Goal: Check status: Check status

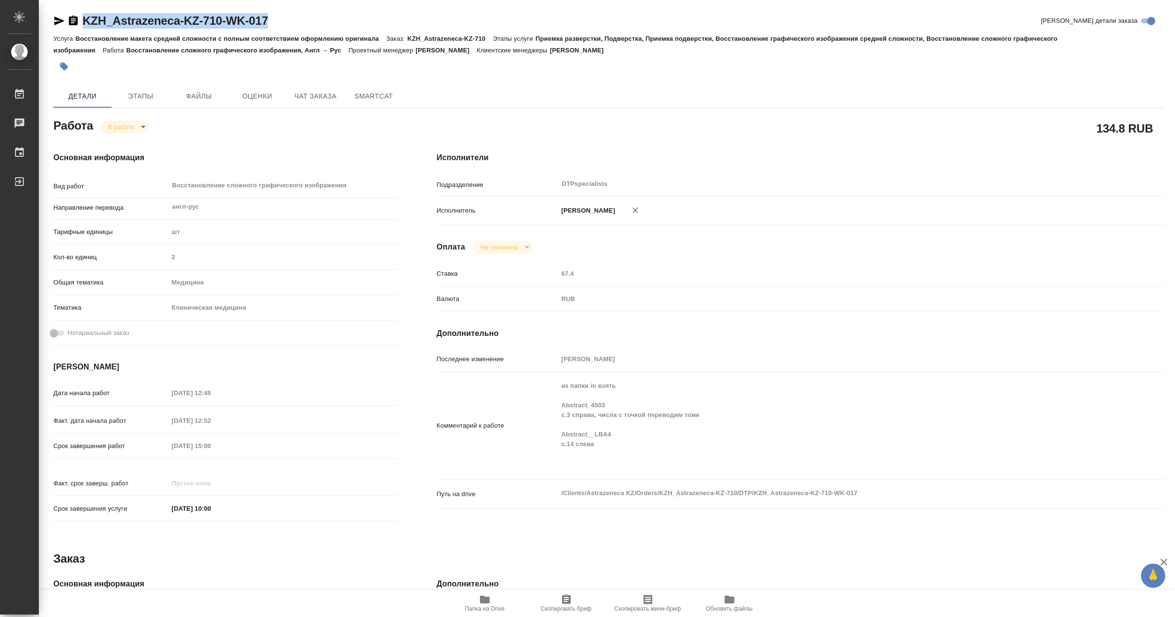
click at [473, 596] on span "Папка на Drive" at bounding box center [485, 603] width 70 height 18
click at [111, 126] on body "🙏 .cls-1 fill:#fff; AWATERA Matveeva Maria Работы 0 Чаты График Выйти KZH_Astra…" at bounding box center [587, 308] width 1175 height 617
click at [111, 143] on button "Выполнен" at bounding box center [125, 143] width 35 height 11
type textarea "x"
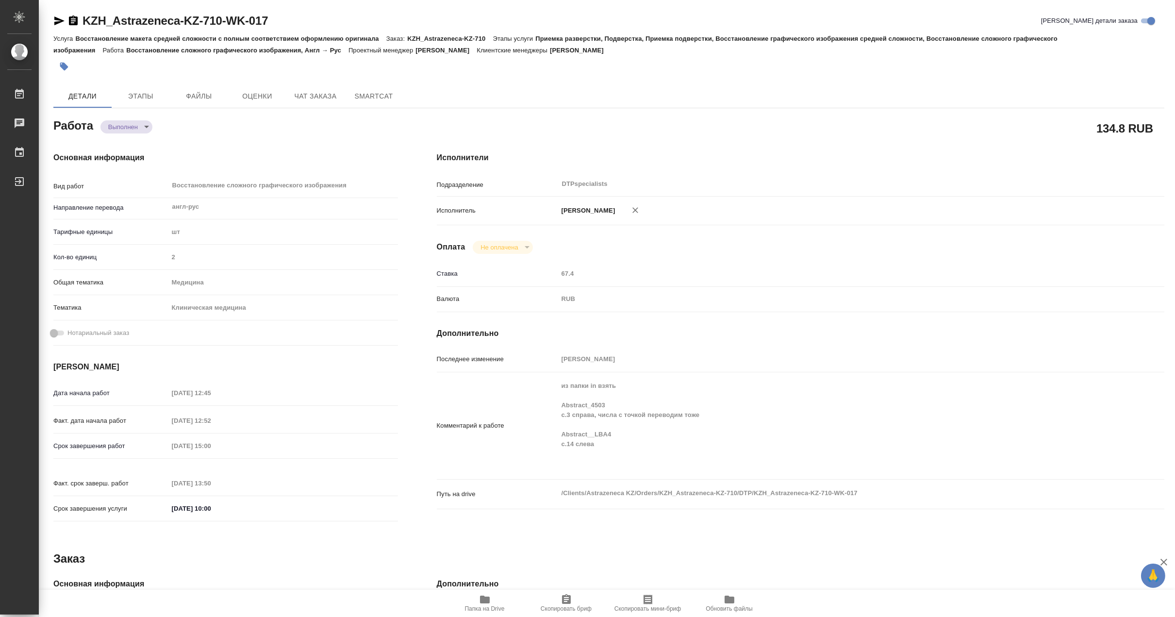
type textarea "x"
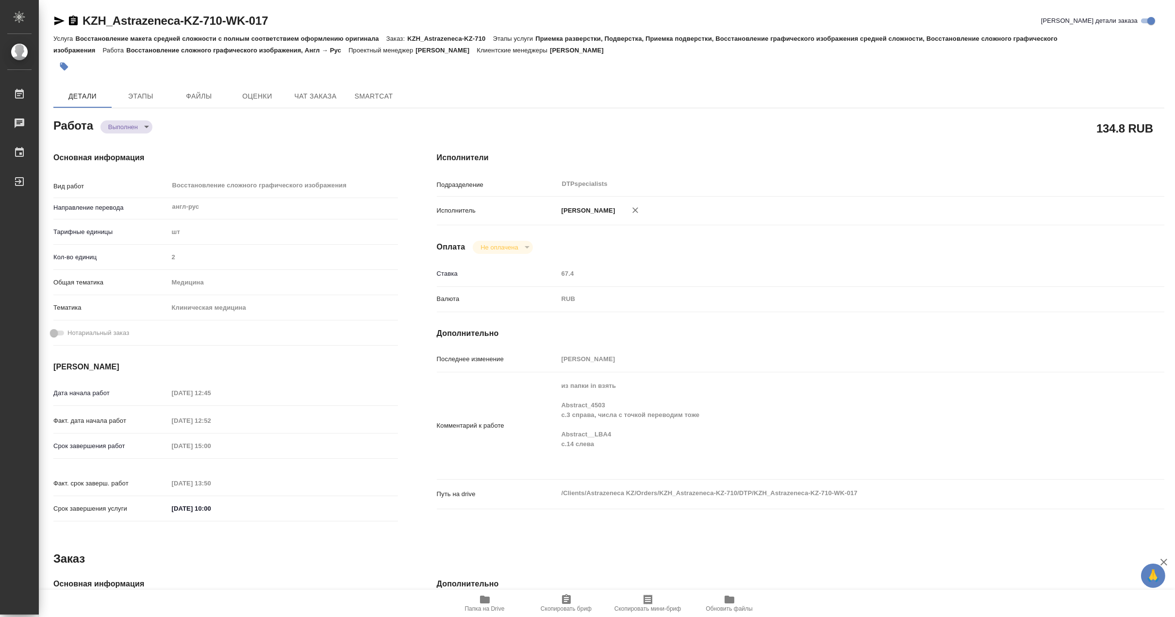
type textarea "x"
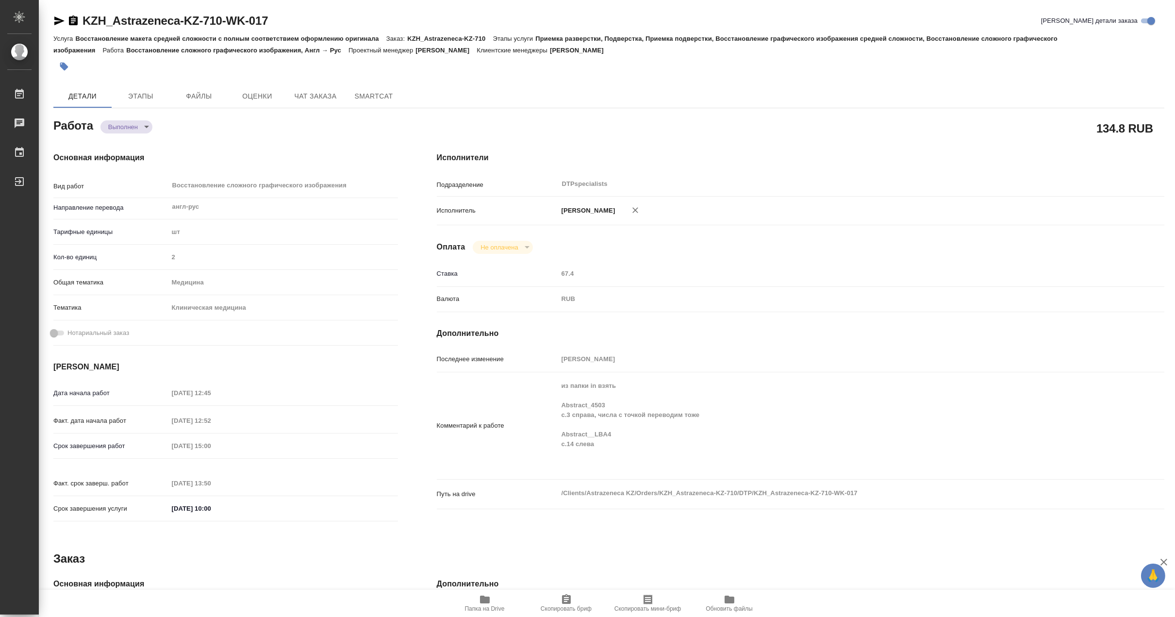
type textarea "x"
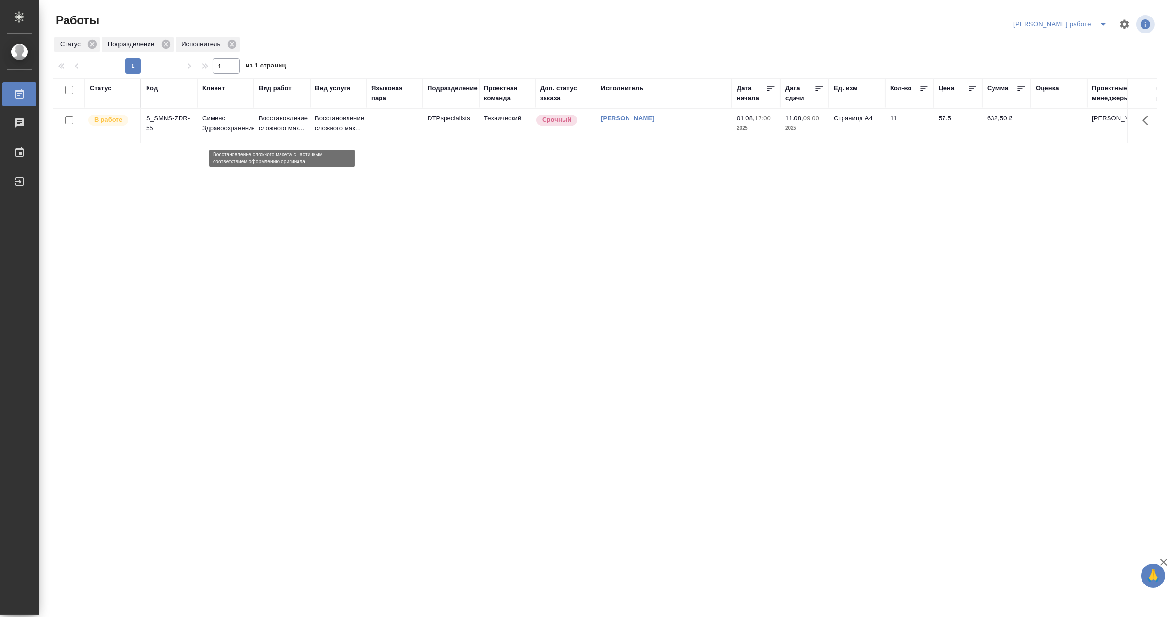
click at [292, 117] on p "Восстановление сложного мак..." at bounding box center [282, 123] width 47 height 19
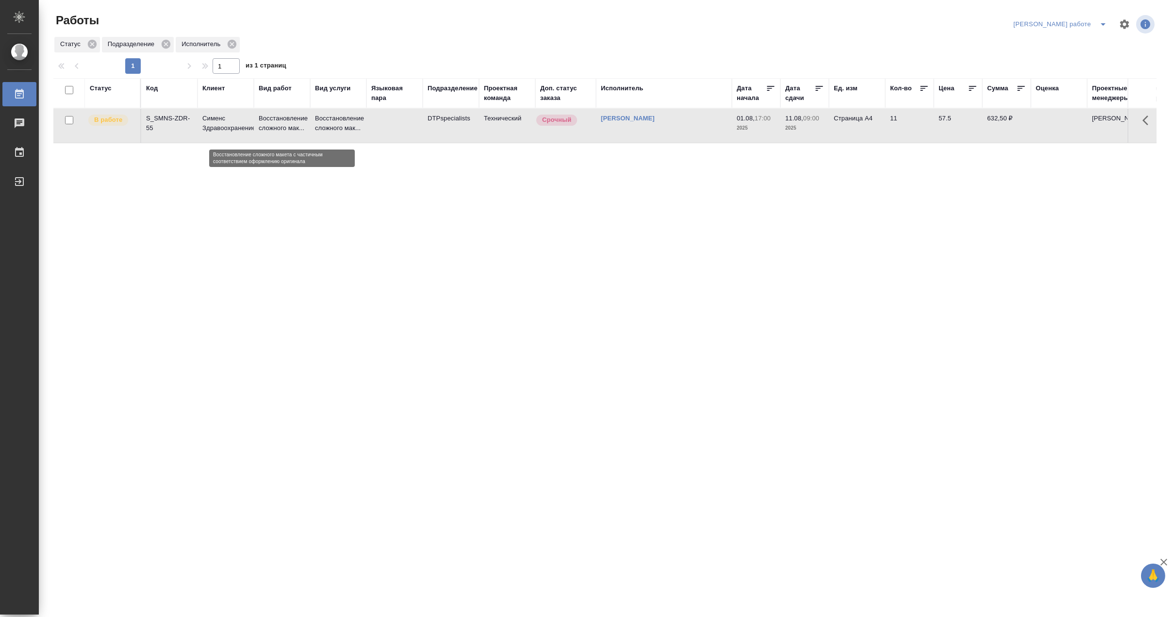
click at [292, 117] on p "Восстановление сложного мак..." at bounding box center [282, 123] width 47 height 19
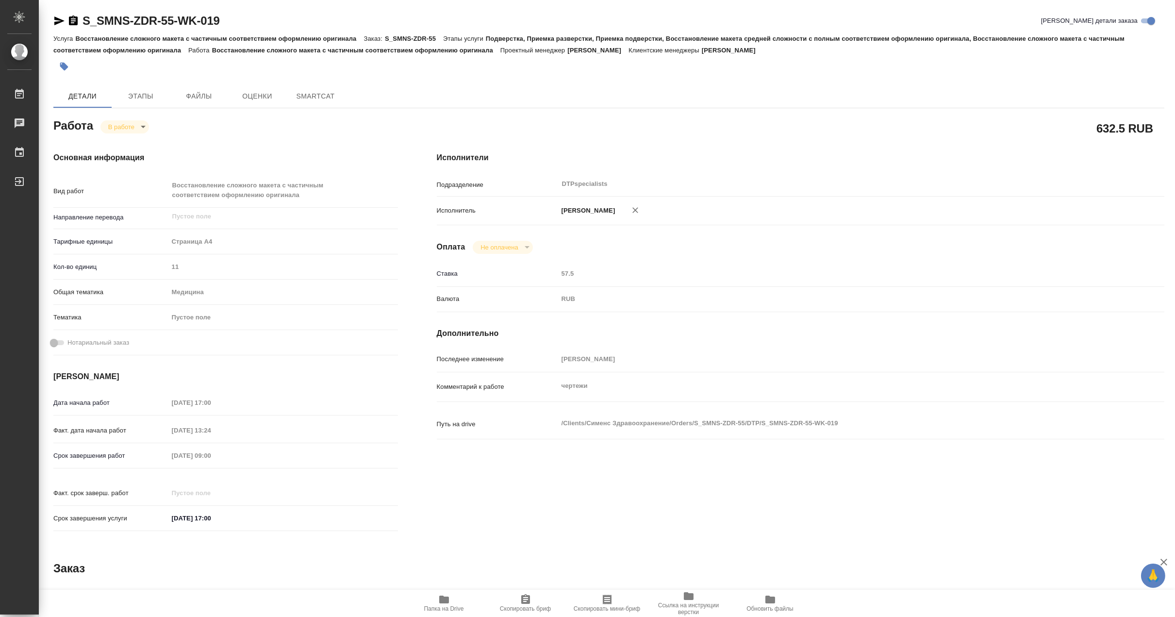
type textarea "x"
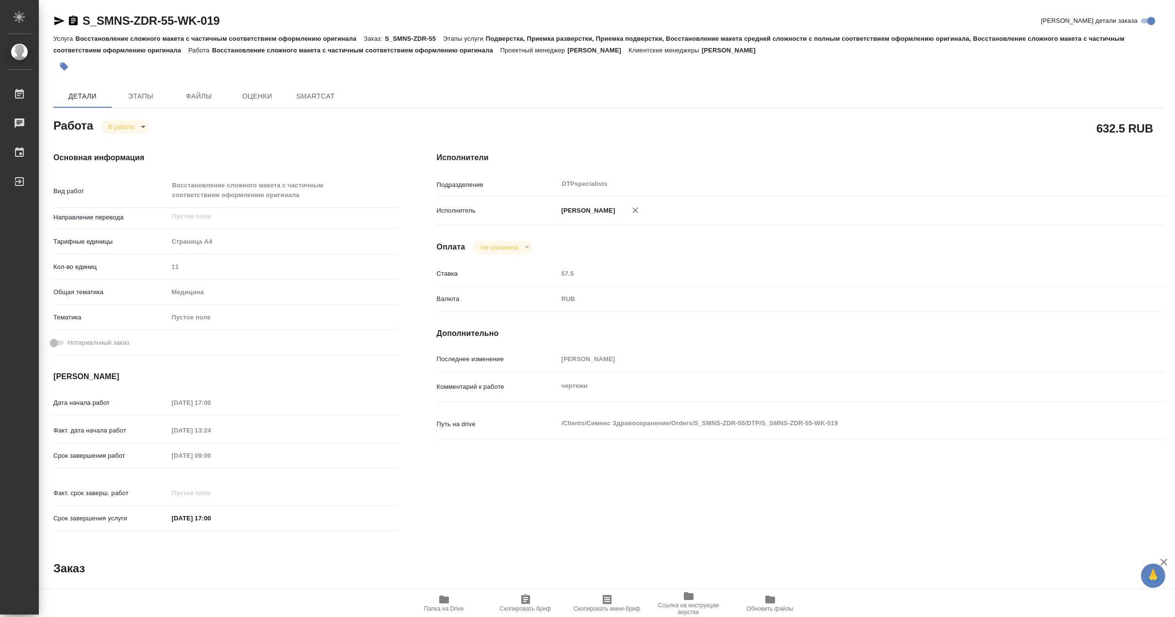
type textarea "x"
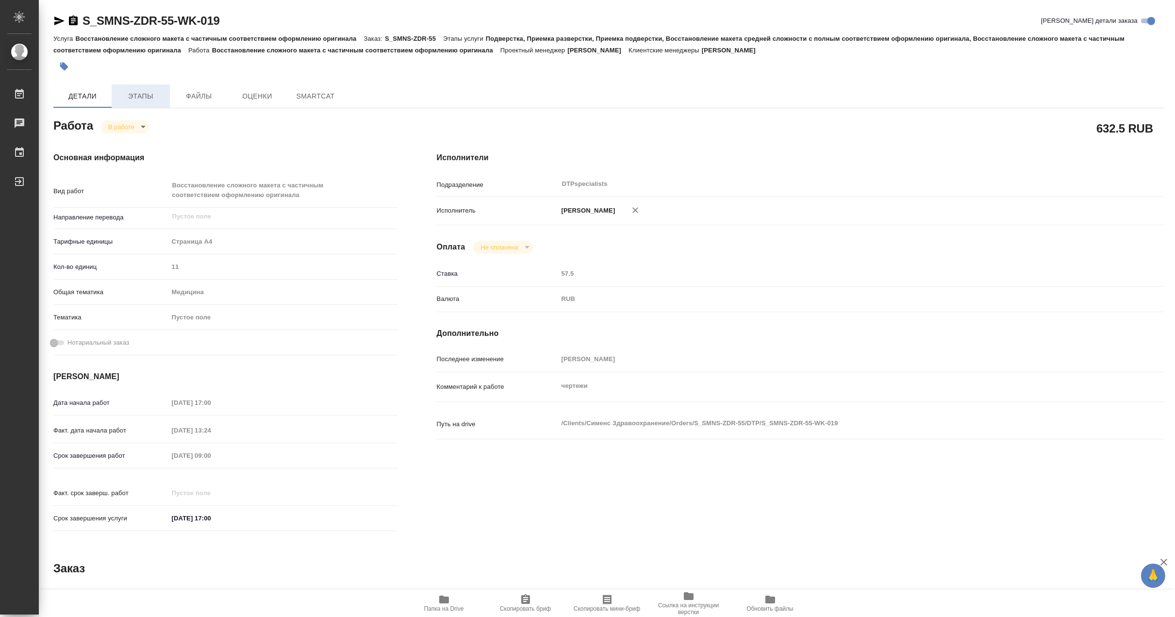
type textarea "x"
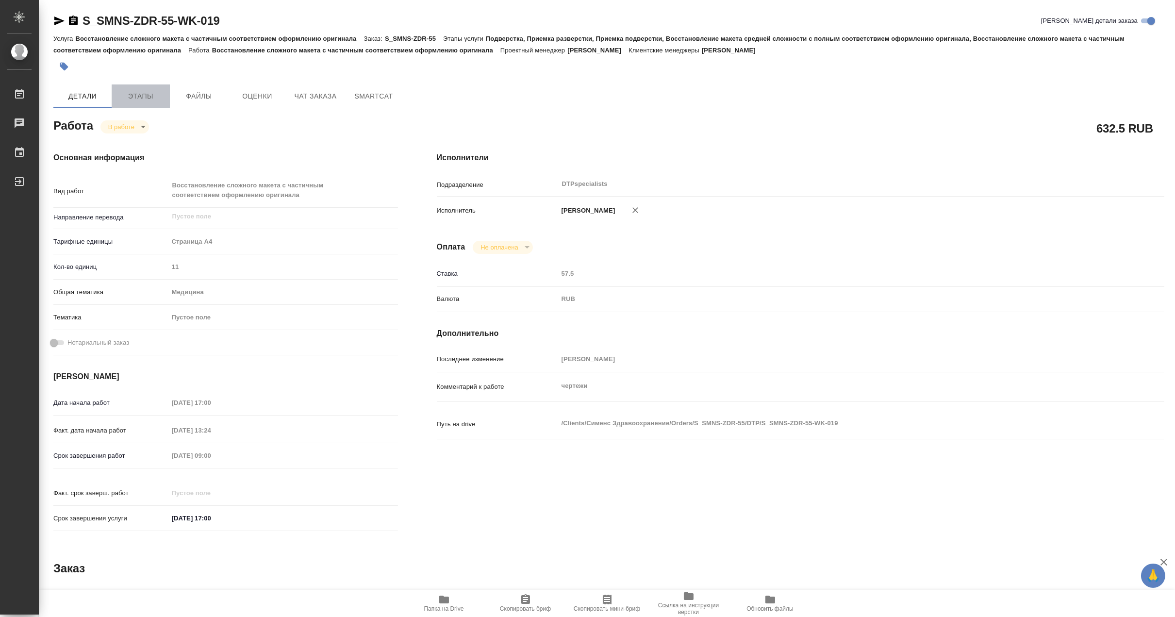
click at [144, 95] on span "Этапы" at bounding box center [140, 96] width 47 height 12
